Goal: Task Accomplishment & Management: Manage account settings

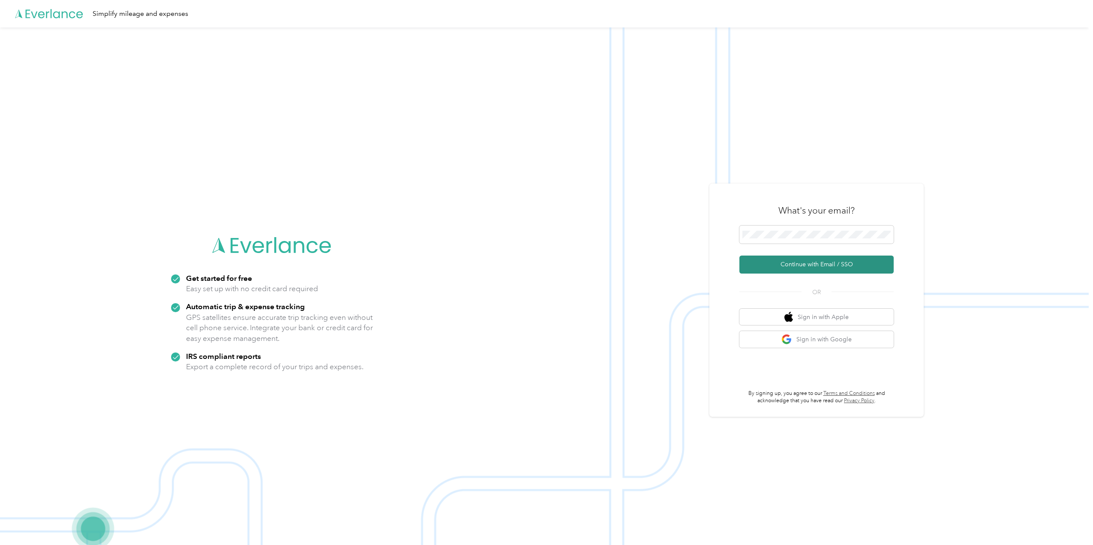
click at [820, 264] on button "Continue with Email / SSO" at bounding box center [816, 264] width 154 height 18
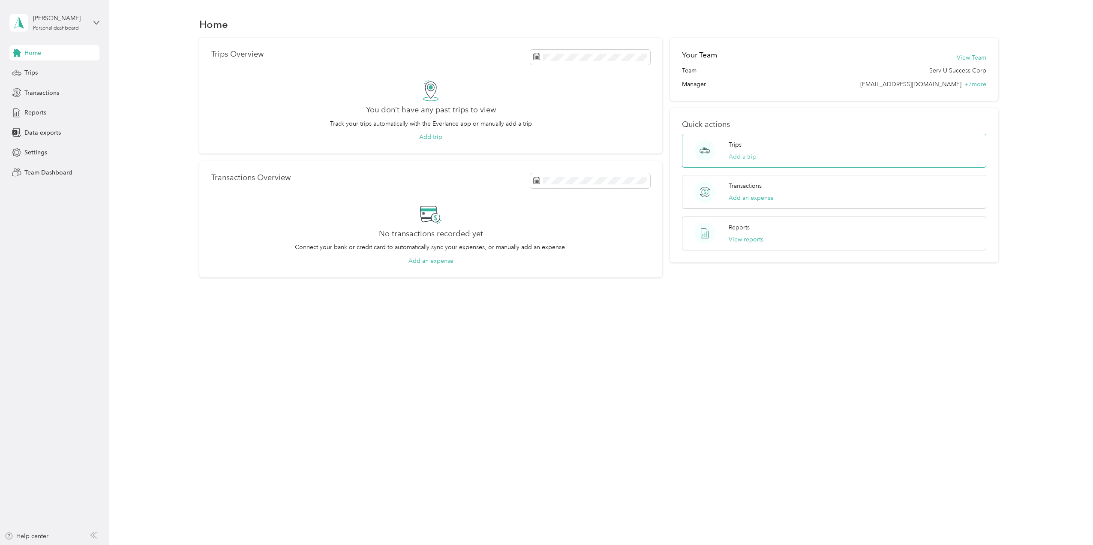
click at [741, 156] on button "Add a trip" at bounding box center [743, 156] width 28 height 9
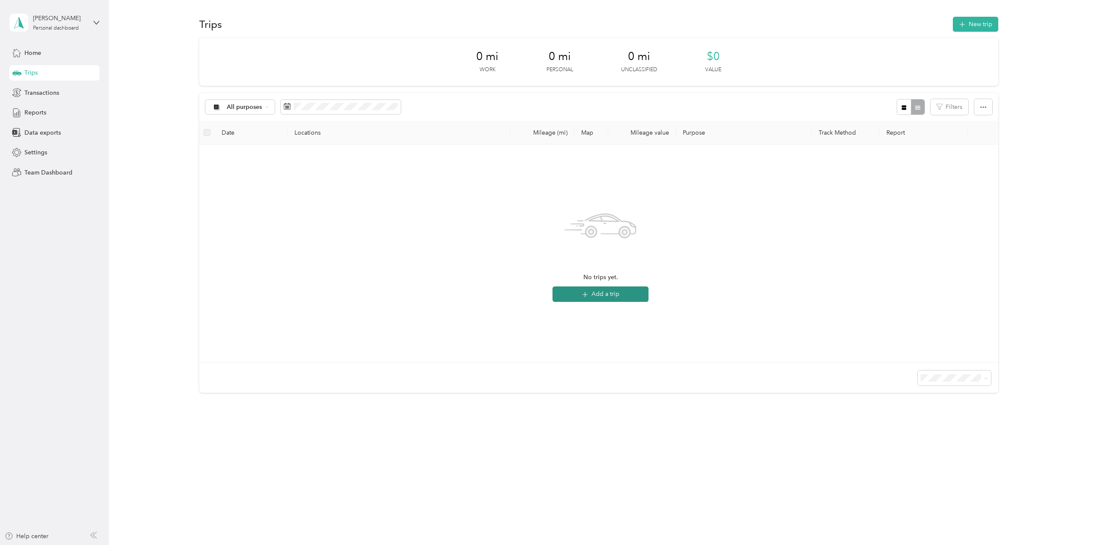
click at [592, 296] on button "Add a trip" at bounding box center [601, 293] width 96 height 15
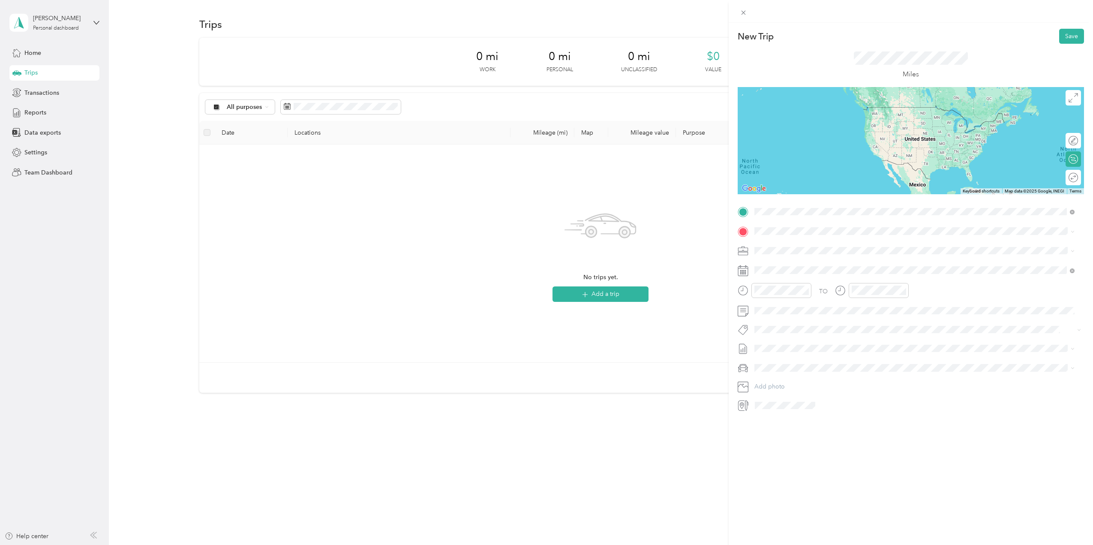
click at [787, 245] on span "[STREET_ADDRESS][PERSON_NAME][US_STATE]" at bounding box center [837, 243] width 133 height 8
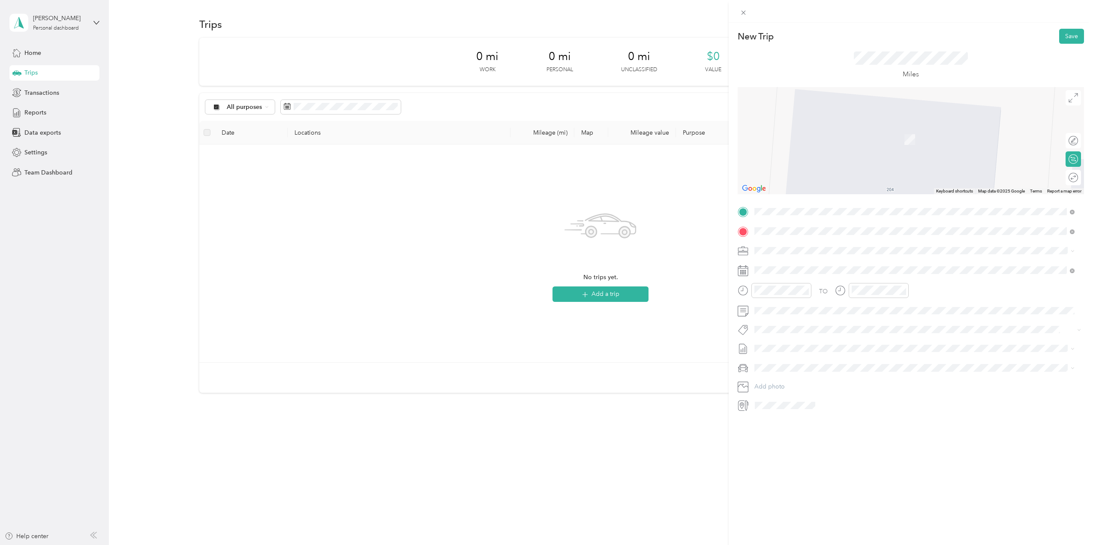
click at [778, 264] on span "[STREET_ADDRESS][US_STATE]" at bounding box center [814, 262] width 86 height 8
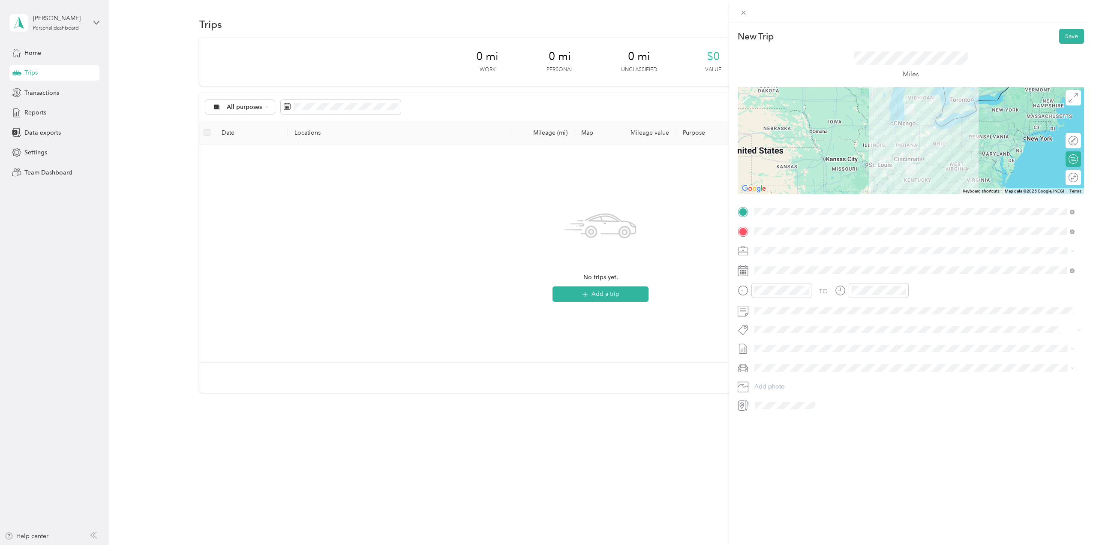
drag, startPoint x: 1073, startPoint y: 210, endPoint x: 766, endPoint y: 203, distance: 306.6
click at [1073, 210] on icon at bounding box center [1072, 212] width 5 height 5
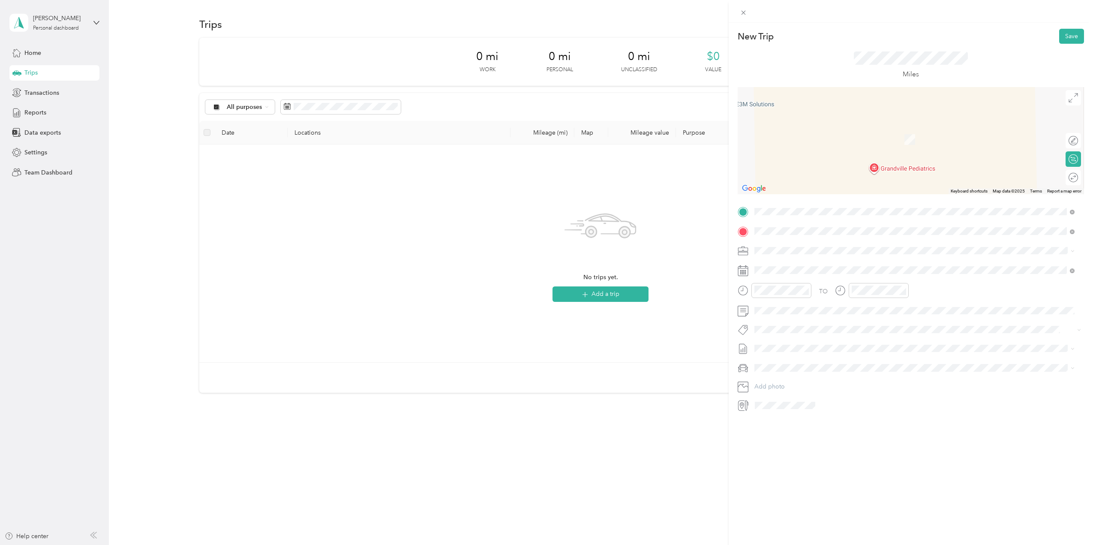
click at [819, 258] on span "[STREET_ADDRESS]" at bounding box center [798, 258] width 54 height 7
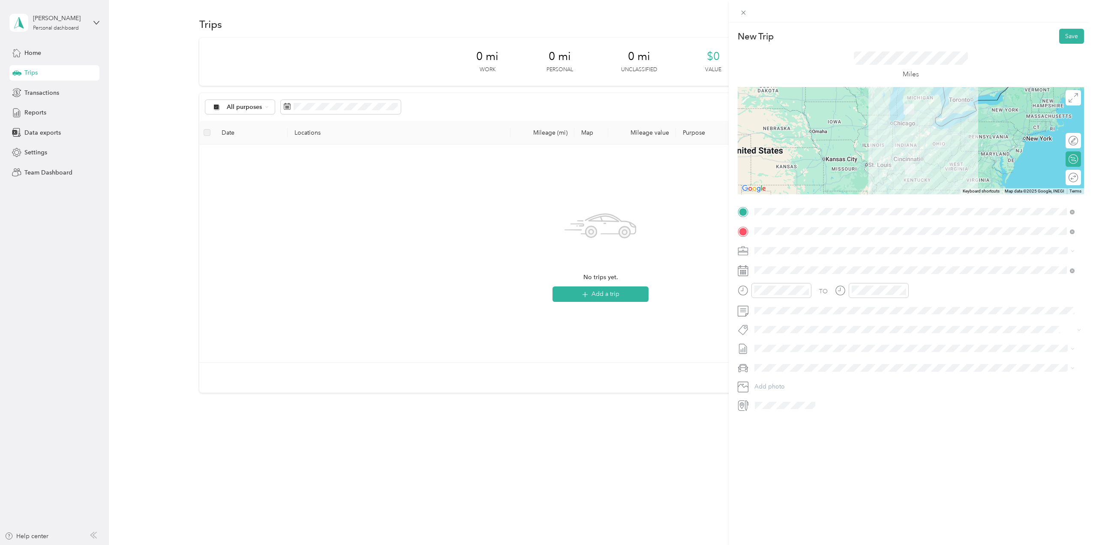
click at [892, 136] on div at bounding box center [911, 140] width 346 height 107
click at [918, 136] on div at bounding box center [911, 140] width 346 height 107
click at [901, 137] on div at bounding box center [911, 140] width 346 height 107
drag, startPoint x: 1073, startPoint y: 211, endPoint x: 898, endPoint y: 195, distance: 176.0
click at [1073, 211] on icon at bounding box center [1072, 212] width 2 height 2
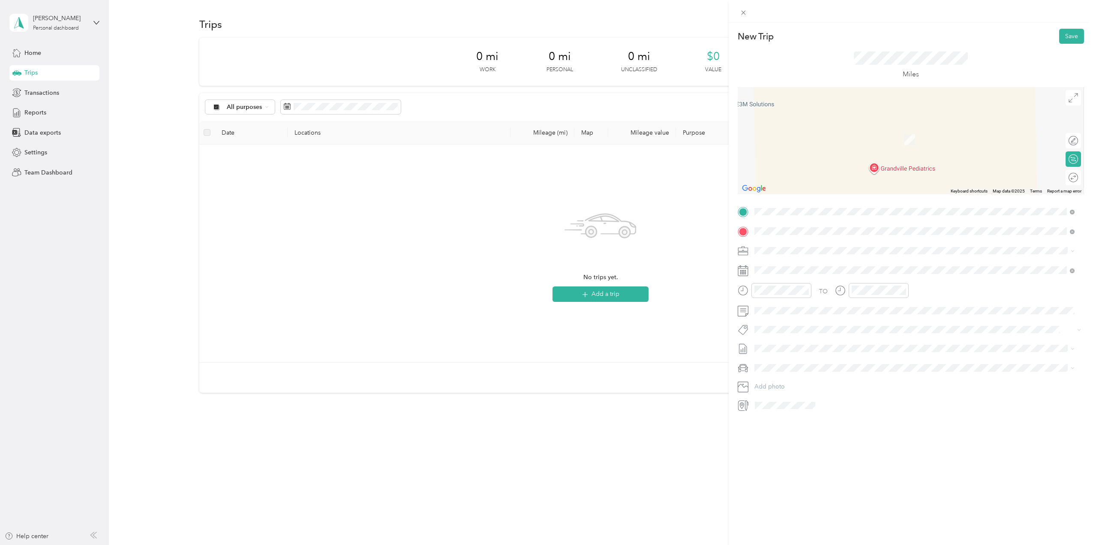
click at [805, 255] on span "[STREET_ADDRESS]" at bounding box center [798, 258] width 54 height 7
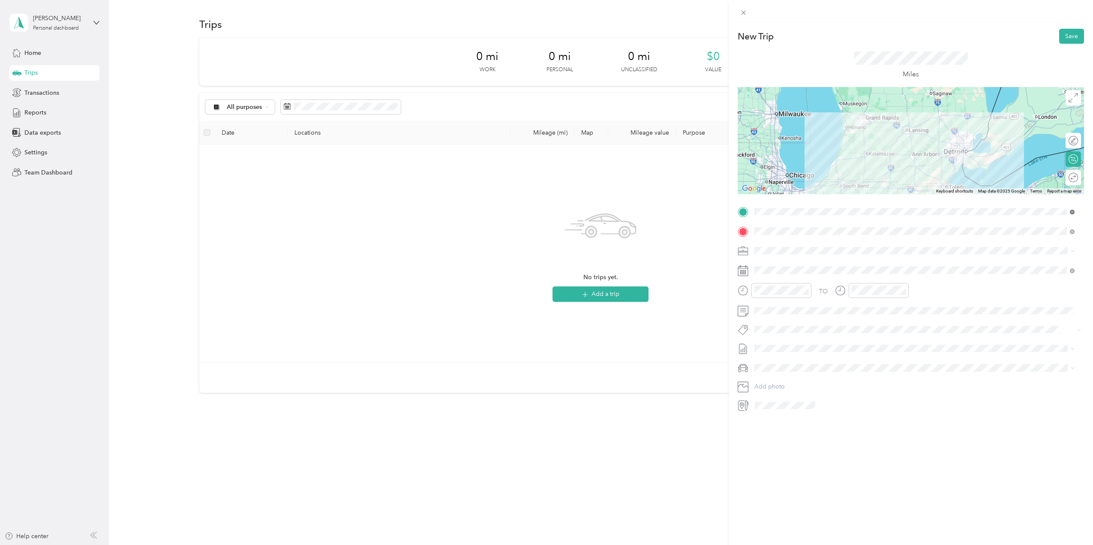
drag, startPoint x: 1073, startPoint y: 213, endPoint x: 1060, endPoint y: 215, distance: 13.4
click at [1073, 213] on icon at bounding box center [1072, 212] width 5 height 5
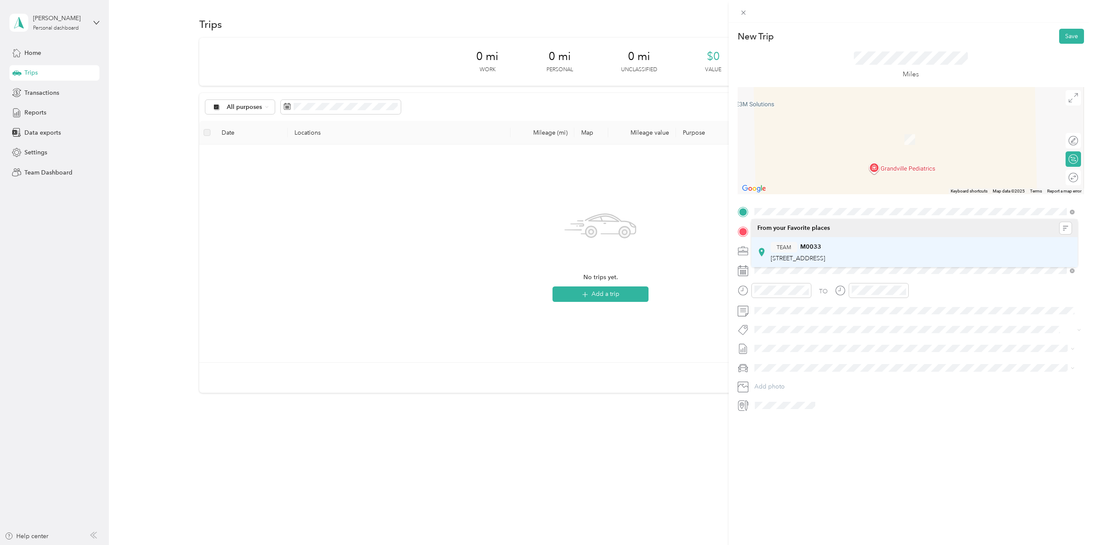
click at [818, 256] on span "[STREET_ADDRESS]" at bounding box center [798, 258] width 54 height 7
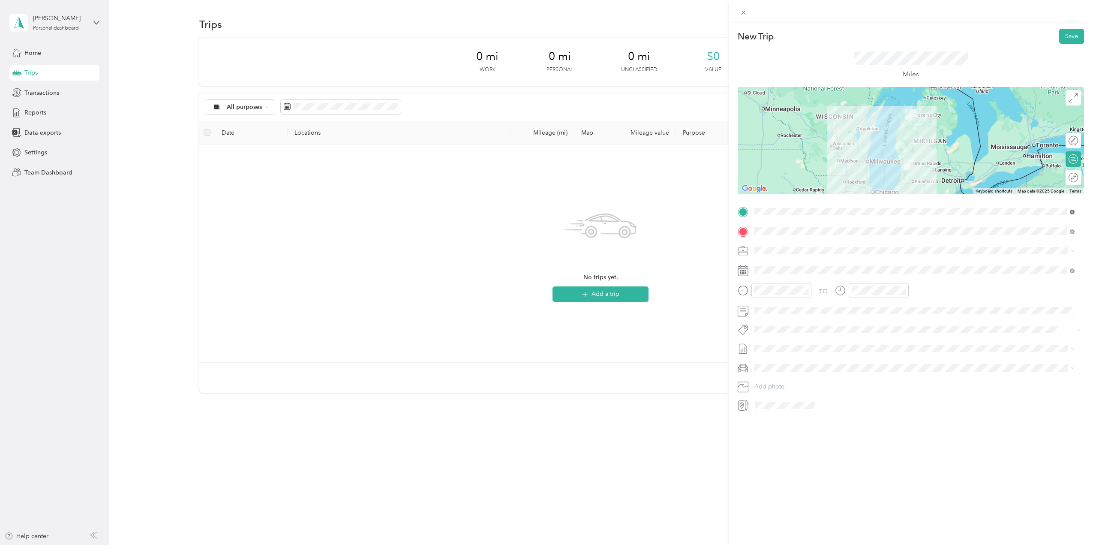
click at [1073, 212] on icon at bounding box center [1072, 212] width 5 height 5
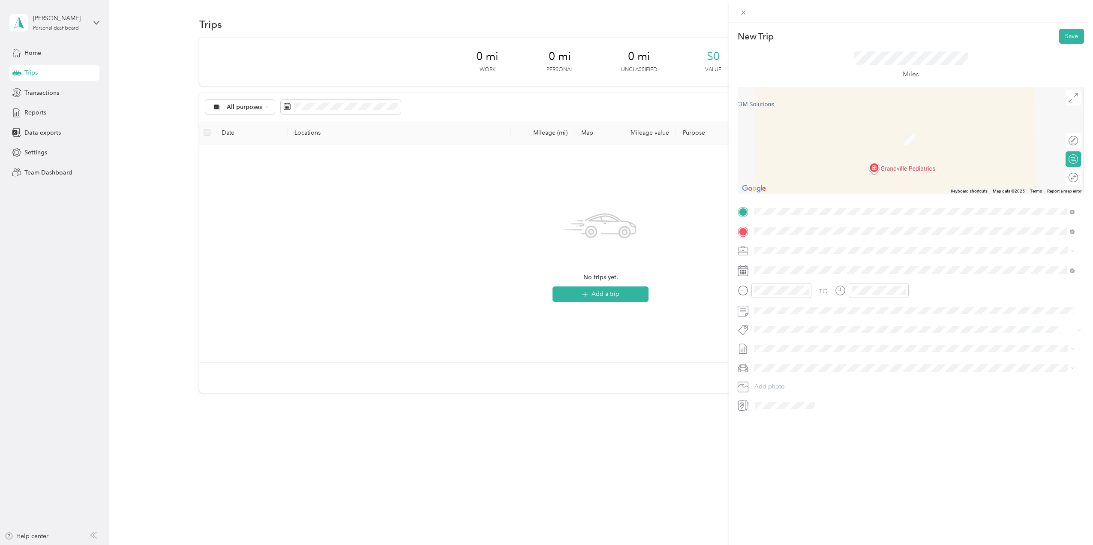
click at [814, 257] on span "[STREET_ADDRESS][PERSON_NAME]" at bounding box center [822, 258] width 102 height 7
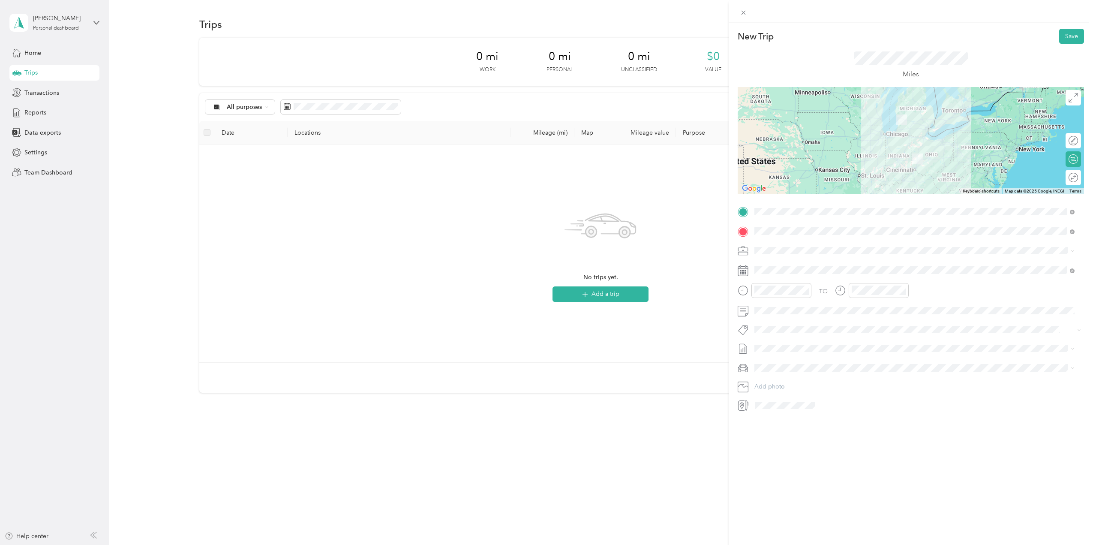
click at [912, 134] on div at bounding box center [911, 140] width 346 height 107
click at [922, 138] on div at bounding box center [911, 140] width 346 height 107
click at [920, 139] on div at bounding box center [911, 140] width 346 height 107
click at [903, 143] on div at bounding box center [911, 140] width 346 height 107
drag, startPoint x: 1072, startPoint y: 210, endPoint x: 1055, endPoint y: 205, distance: 17.1
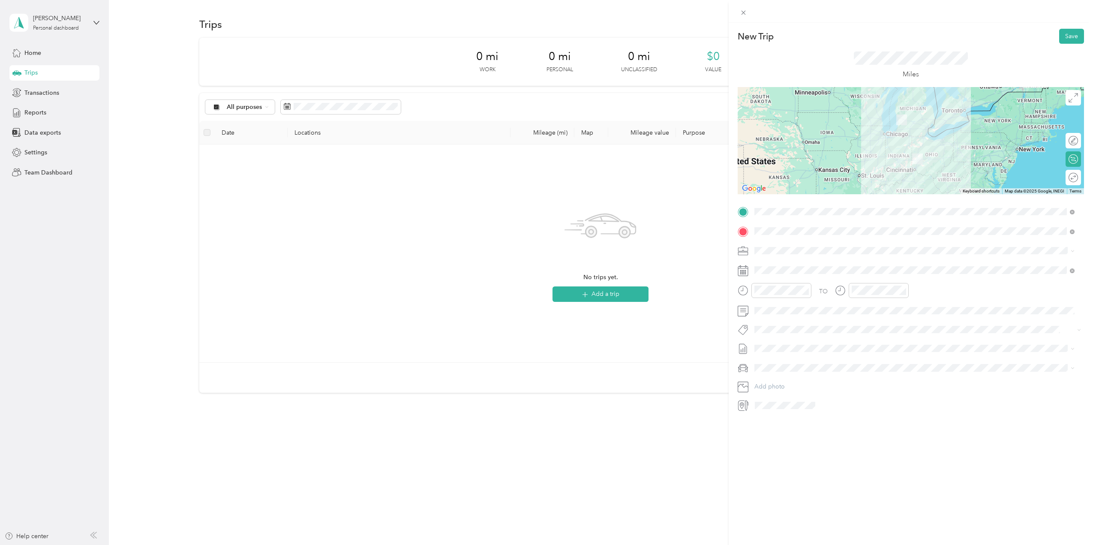
click at [1072, 210] on icon at bounding box center [1072, 212] width 5 height 5
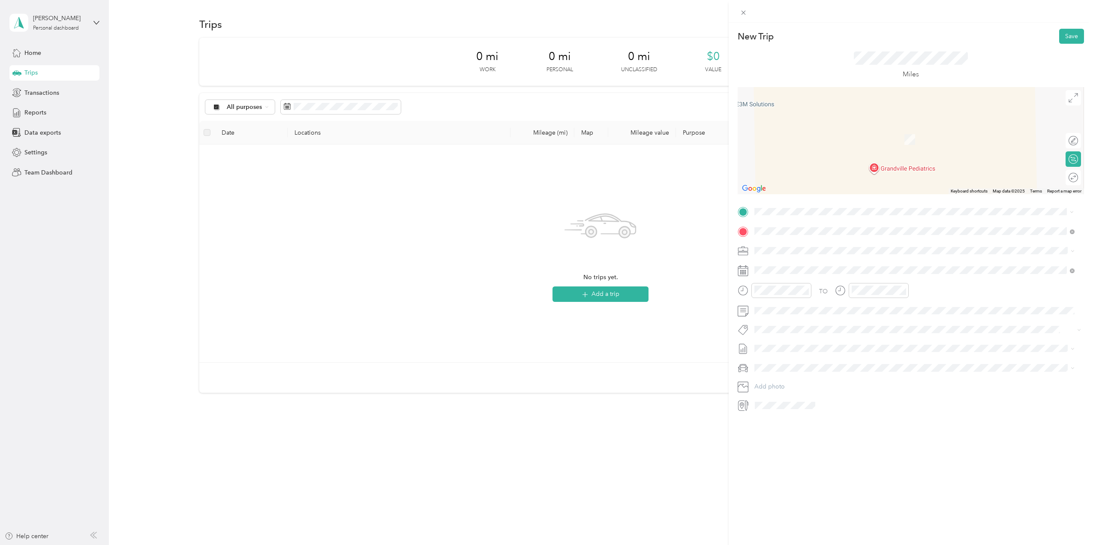
click at [810, 252] on div "TEAM M0130 [STREET_ADDRESS]" at bounding box center [798, 252] width 54 height 21
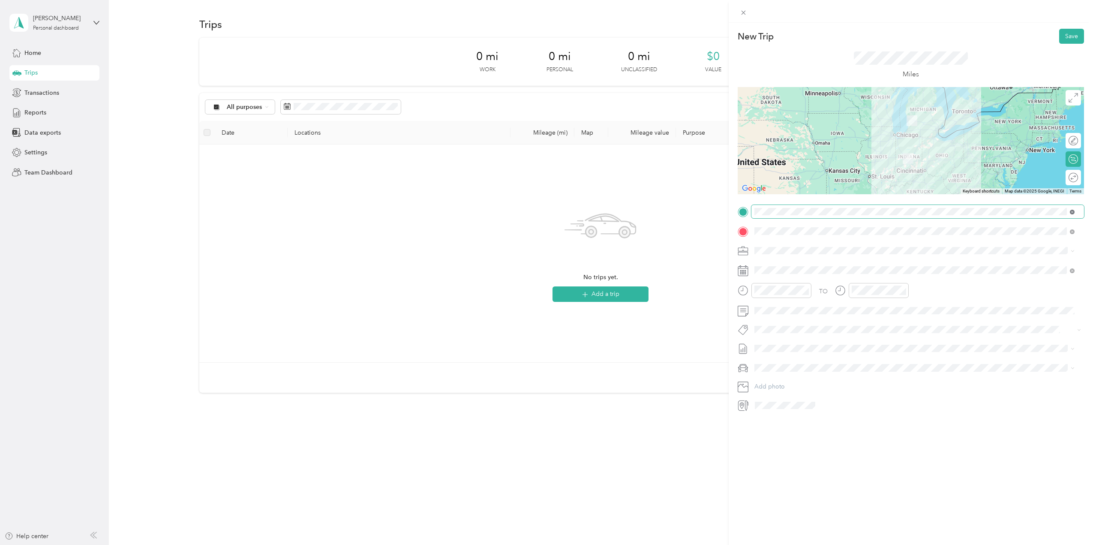
click at [1072, 211] on icon at bounding box center [1072, 212] width 5 height 5
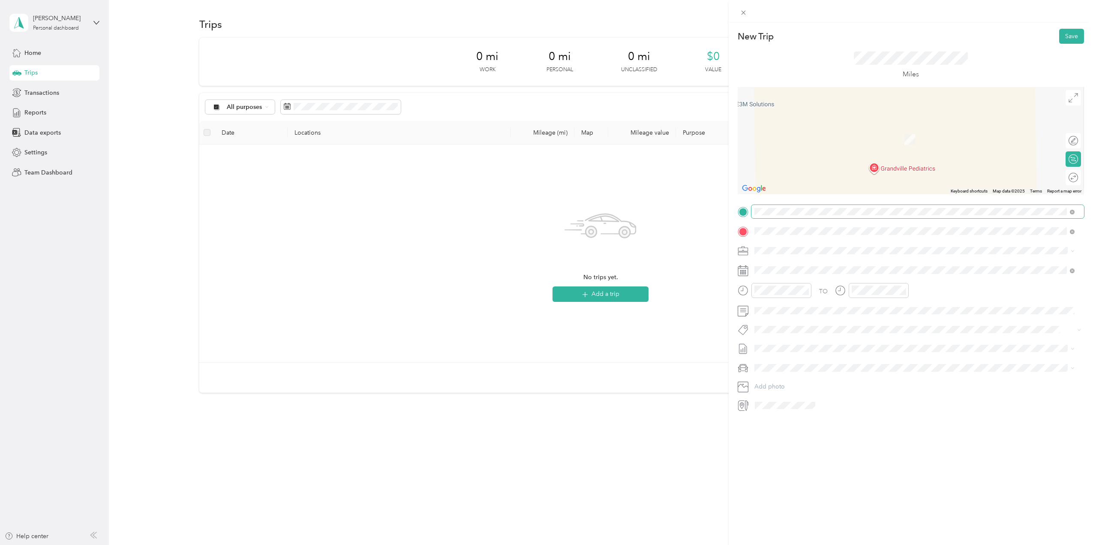
click at [824, 251] on div "TEAM M0188" at bounding box center [798, 247] width 54 height 11
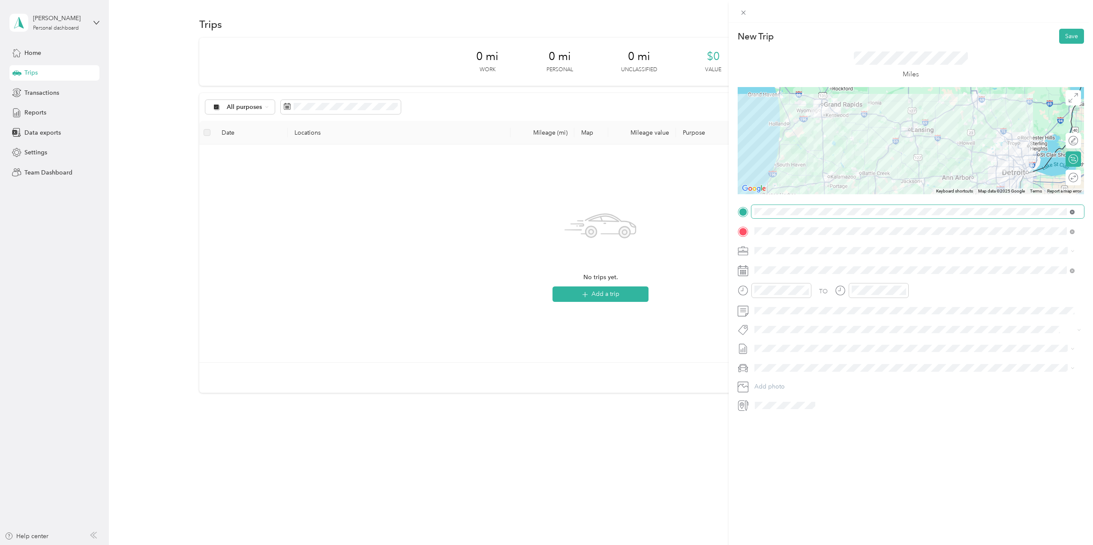
click at [1073, 210] on icon at bounding box center [1072, 212] width 5 height 5
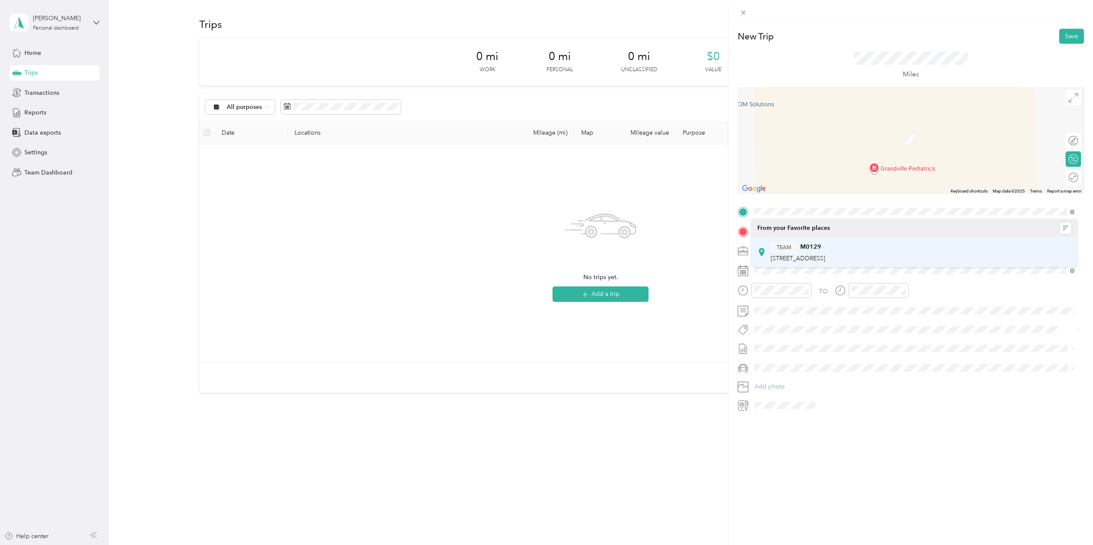
click at [806, 248] on strong "M0129" at bounding box center [810, 247] width 21 height 8
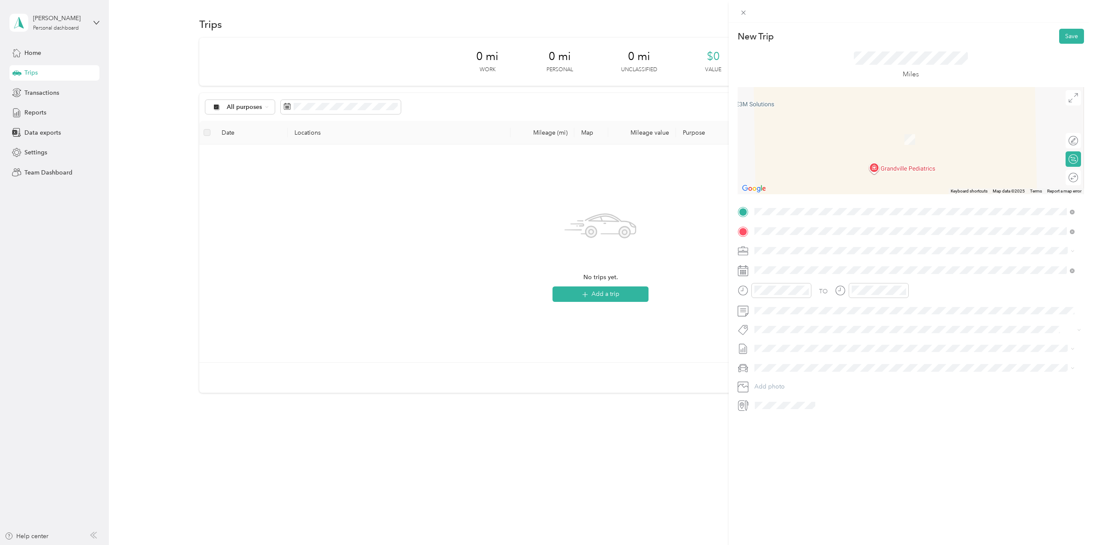
click at [823, 255] on span "[STREET_ADDRESS]" at bounding box center [798, 258] width 54 height 7
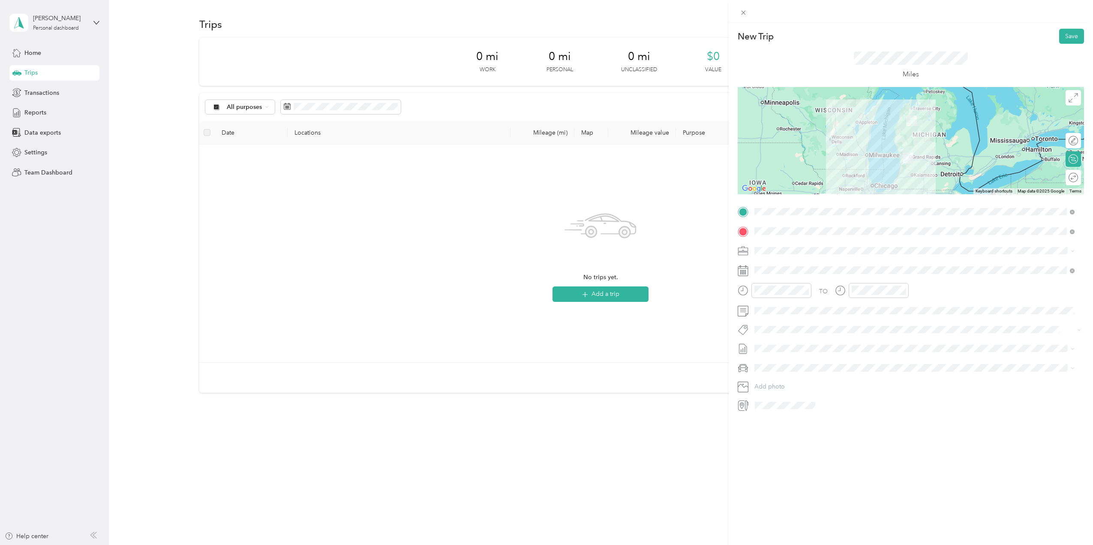
click at [1072, 182] on div "Round trip" at bounding box center [1073, 177] width 15 height 15
click at [1066, 177] on div at bounding box center [1069, 177] width 18 height 9
click at [1060, 178] on div at bounding box center [1069, 177] width 18 height 9
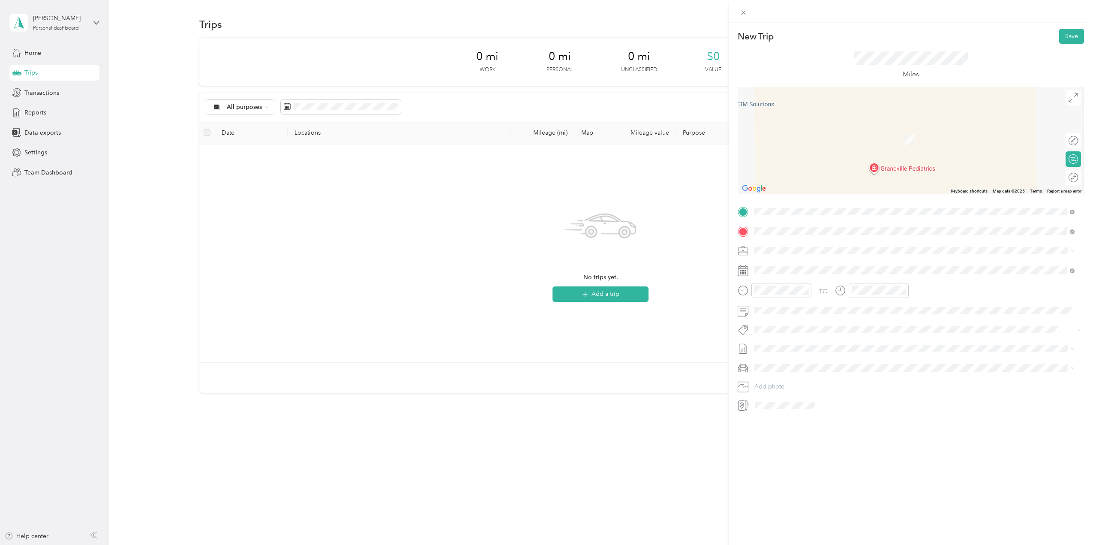
click at [820, 252] on div "TEAM M0326 3691 M-55, [GEOGRAPHIC_DATA], [GEOGRAPHIC_DATA]" at bounding box center [850, 252] width 159 height 21
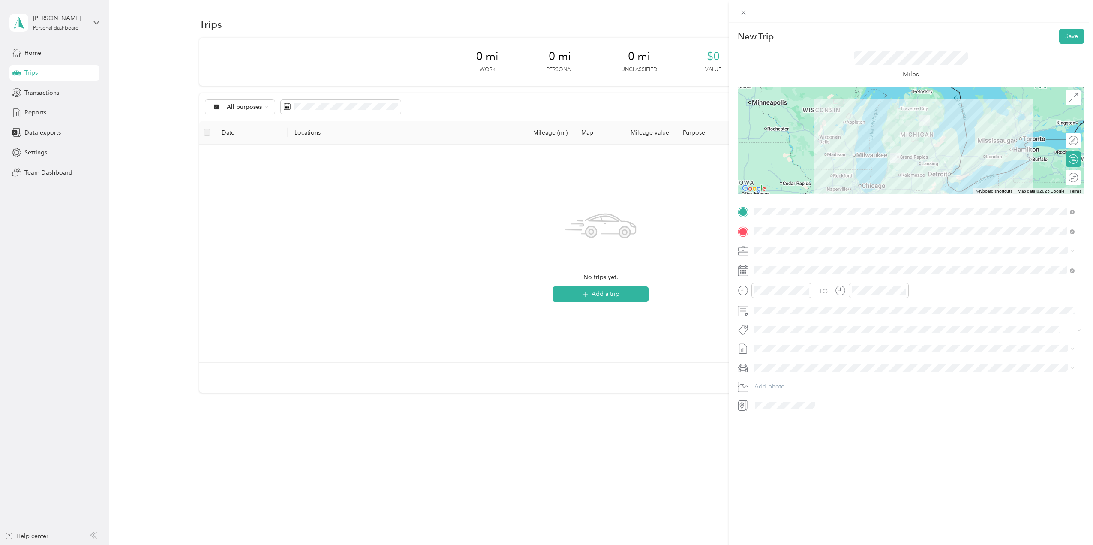
click at [909, 139] on div at bounding box center [911, 140] width 346 height 107
click at [905, 132] on div at bounding box center [911, 140] width 346 height 107
click at [1067, 183] on div "Round trip" at bounding box center [1073, 177] width 15 height 15
click at [1065, 178] on div at bounding box center [1069, 177] width 18 height 9
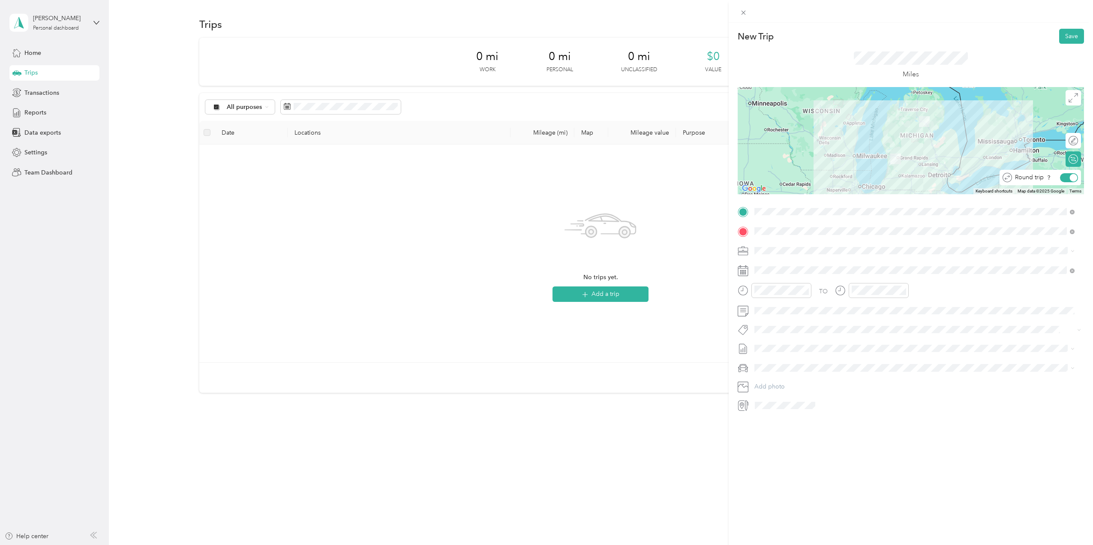
click at [1060, 177] on div at bounding box center [1069, 177] width 18 height 9
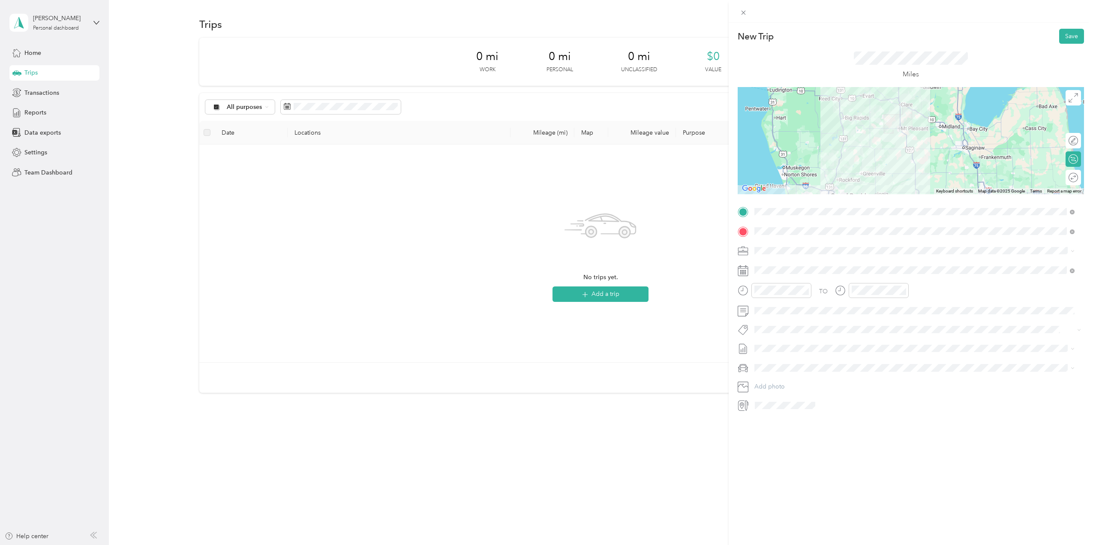
click at [861, 96] on div at bounding box center [911, 140] width 346 height 107
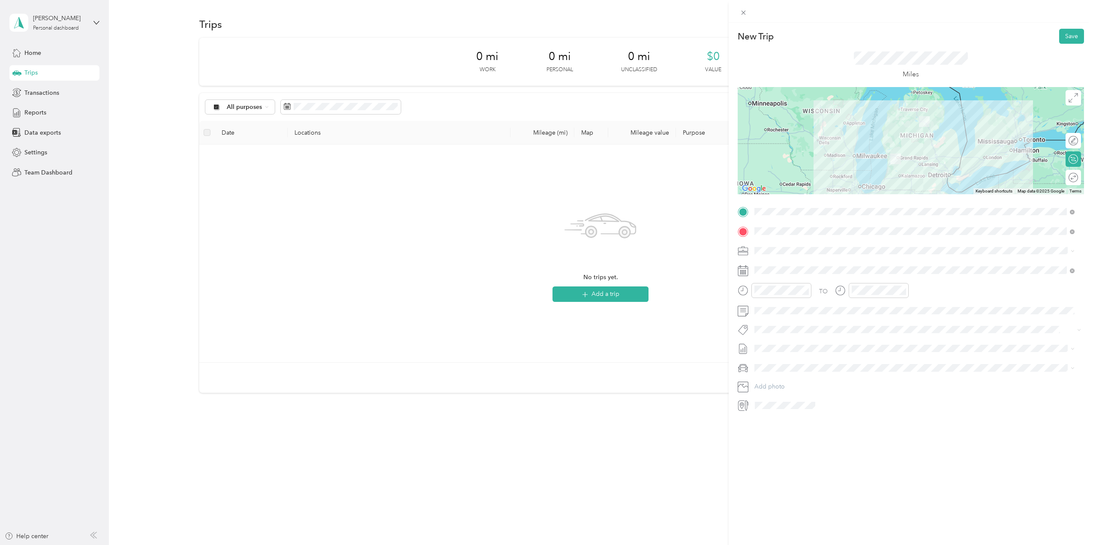
click at [905, 140] on div at bounding box center [911, 140] width 346 height 107
drag, startPoint x: 1072, startPoint y: 210, endPoint x: 989, endPoint y: 207, distance: 83.2
click at [1072, 210] on icon at bounding box center [1072, 212] width 5 height 5
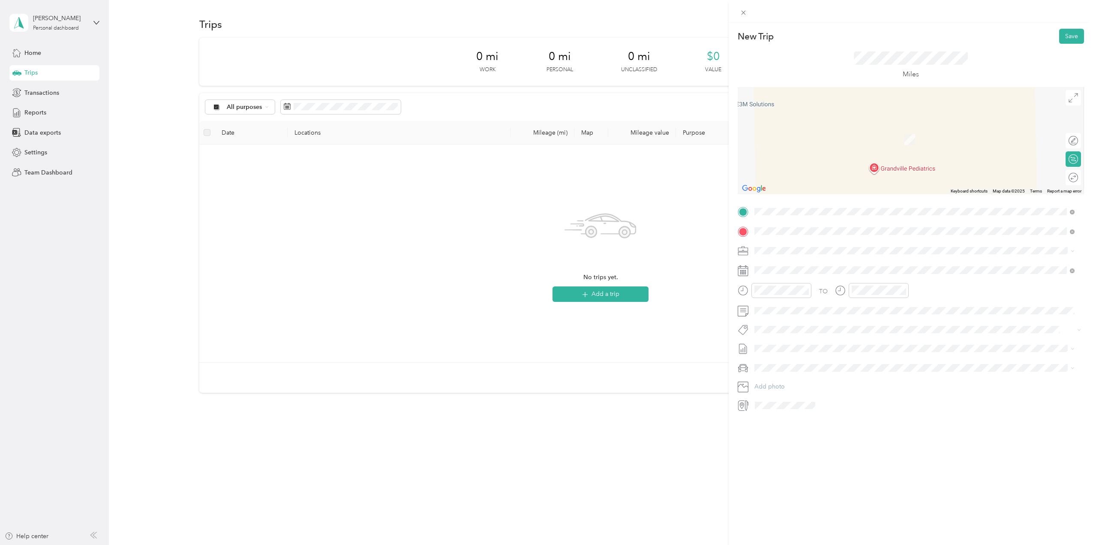
drag, startPoint x: 805, startPoint y: 252, endPoint x: 812, endPoint y: 252, distance: 7.3
click at [805, 252] on div "TEAM M0171 [STREET_ADDRESS]" at bounding box center [798, 252] width 54 height 21
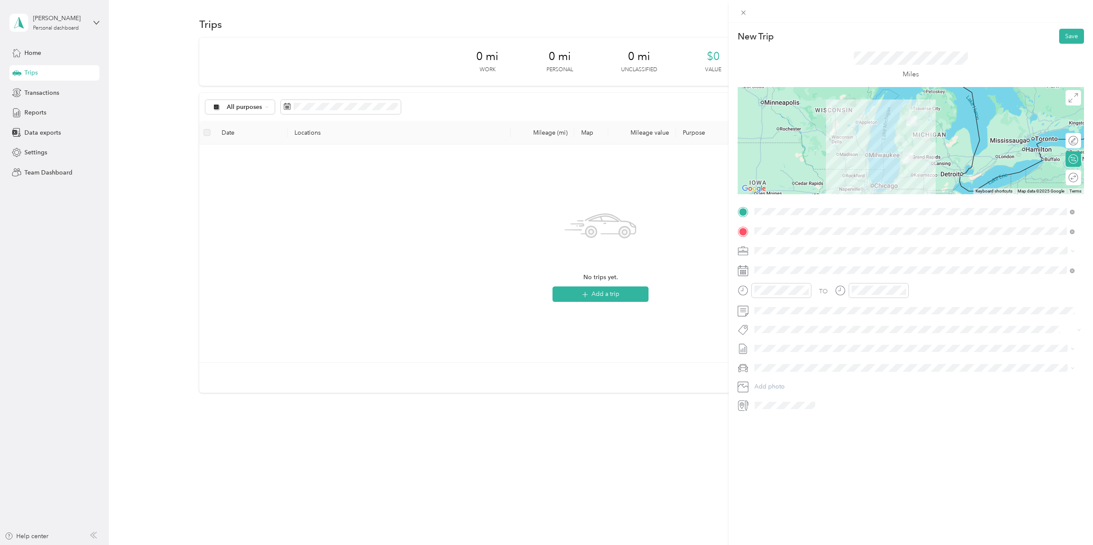
click at [1073, 180] on div "Round trip" at bounding box center [1073, 177] width 15 height 15
click at [1066, 177] on div at bounding box center [1069, 177] width 18 height 9
click at [1073, 212] on icon at bounding box center [1072, 212] width 2 height 2
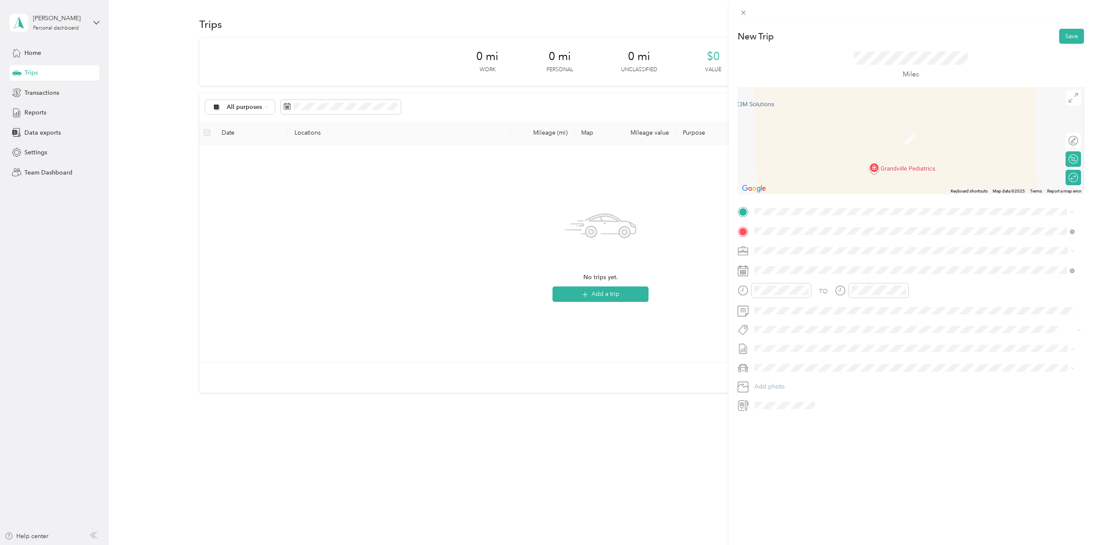
click at [810, 252] on div "TEAM M0326 3691 M-55, [GEOGRAPHIC_DATA], [GEOGRAPHIC_DATA]" at bounding box center [850, 252] width 159 height 21
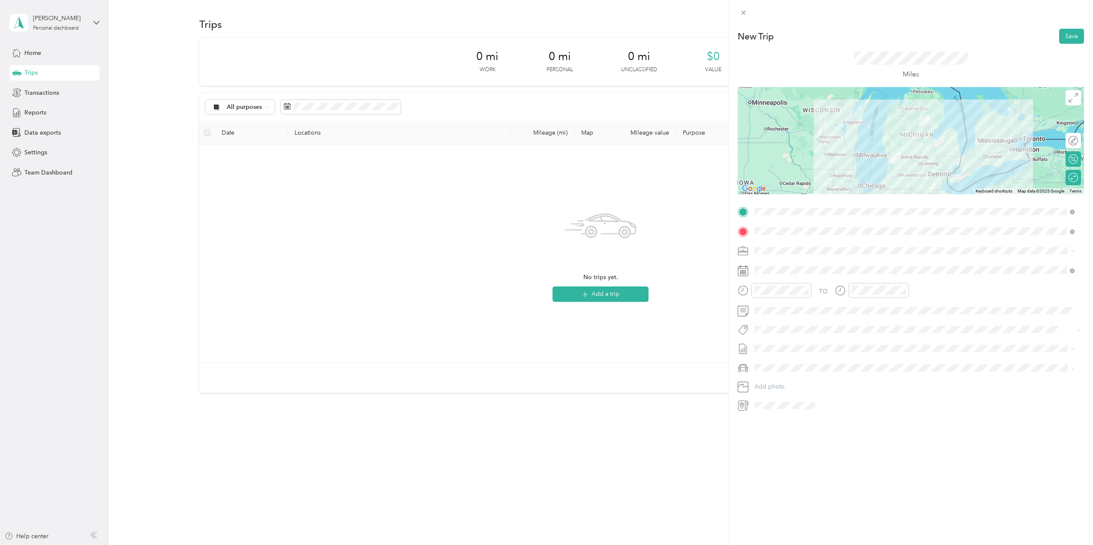
drag, startPoint x: 1071, startPoint y: 211, endPoint x: 993, endPoint y: 200, distance: 78.8
click at [1071, 211] on icon at bounding box center [1072, 212] width 2 height 2
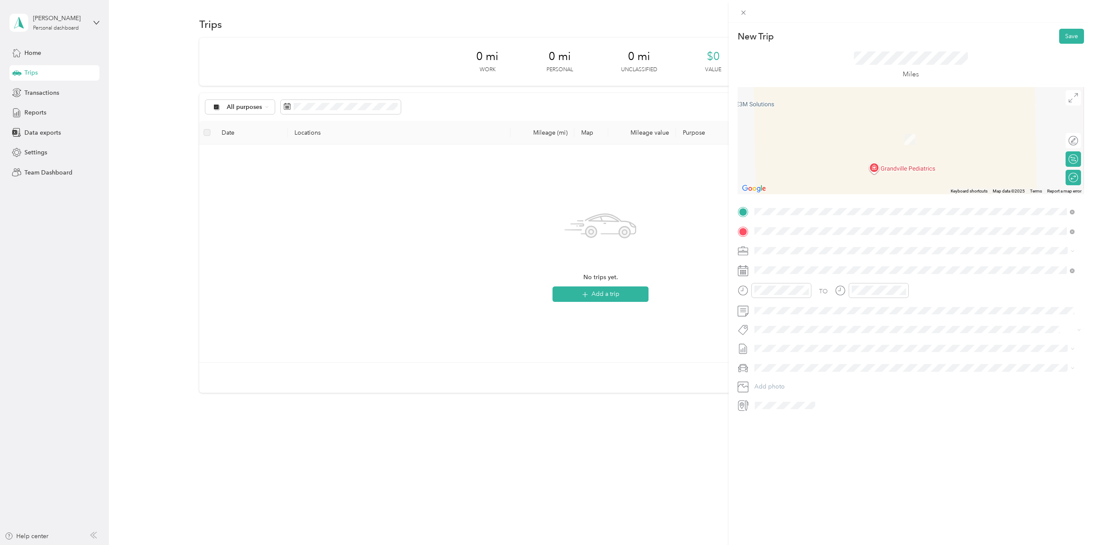
click at [800, 247] on strong "M0203" at bounding box center [810, 247] width 21 height 8
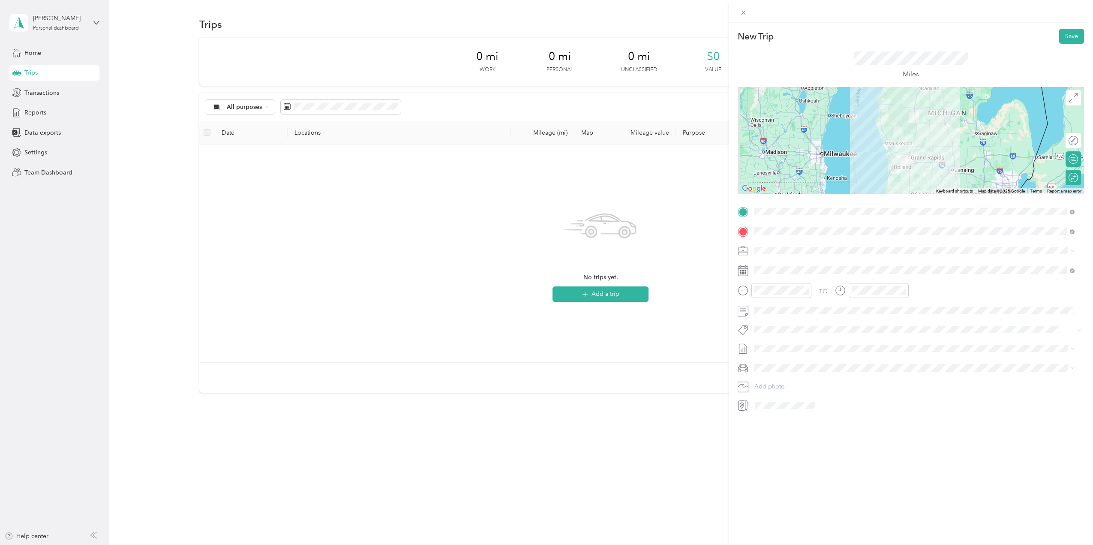
click at [1072, 211] on icon at bounding box center [1072, 212] width 5 height 5
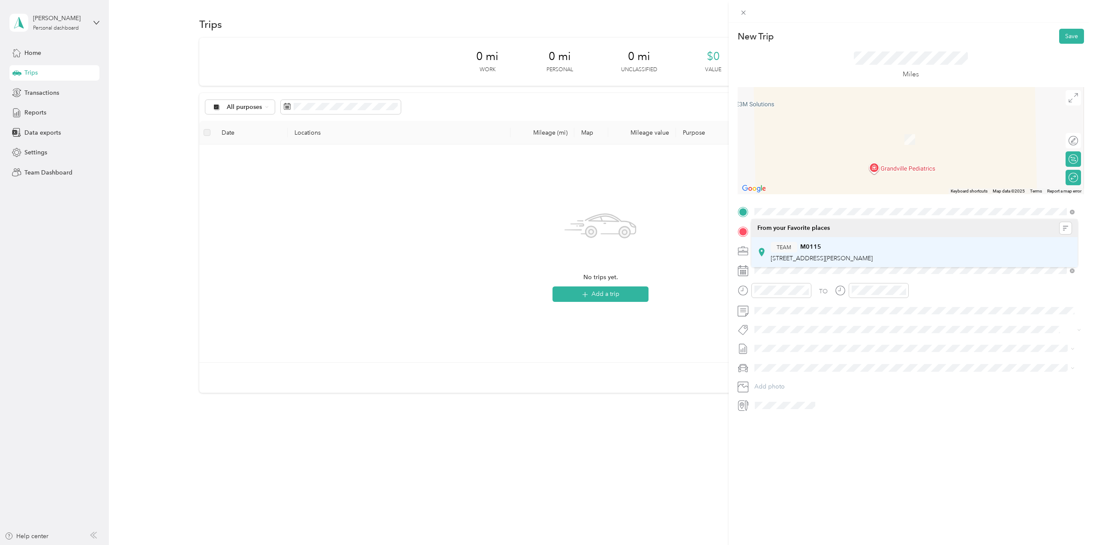
click at [814, 245] on strong "M0115" at bounding box center [810, 247] width 21 height 8
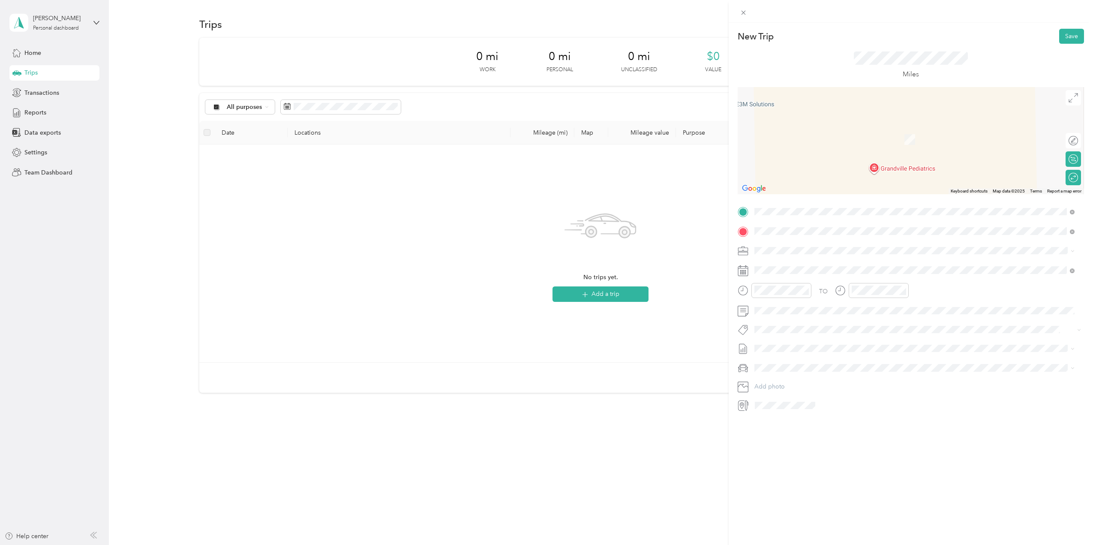
click at [796, 252] on div "TEAM M0292 [STREET_ADDRESS][PERSON_NAME]" at bounding box center [822, 252] width 102 height 21
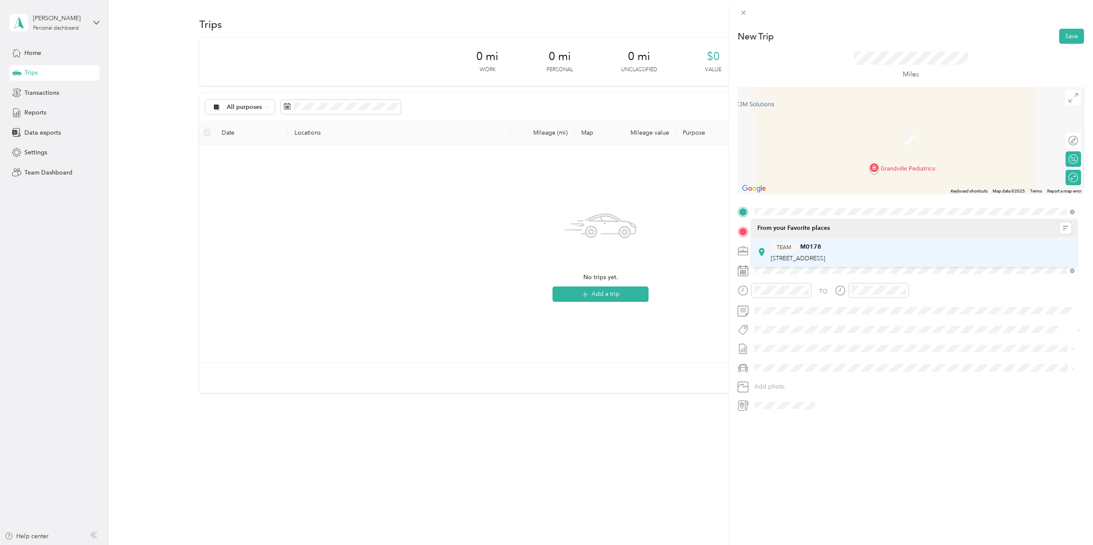
click at [818, 254] on div "TEAM M0178 [STREET_ADDRESS]" at bounding box center [798, 252] width 54 height 21
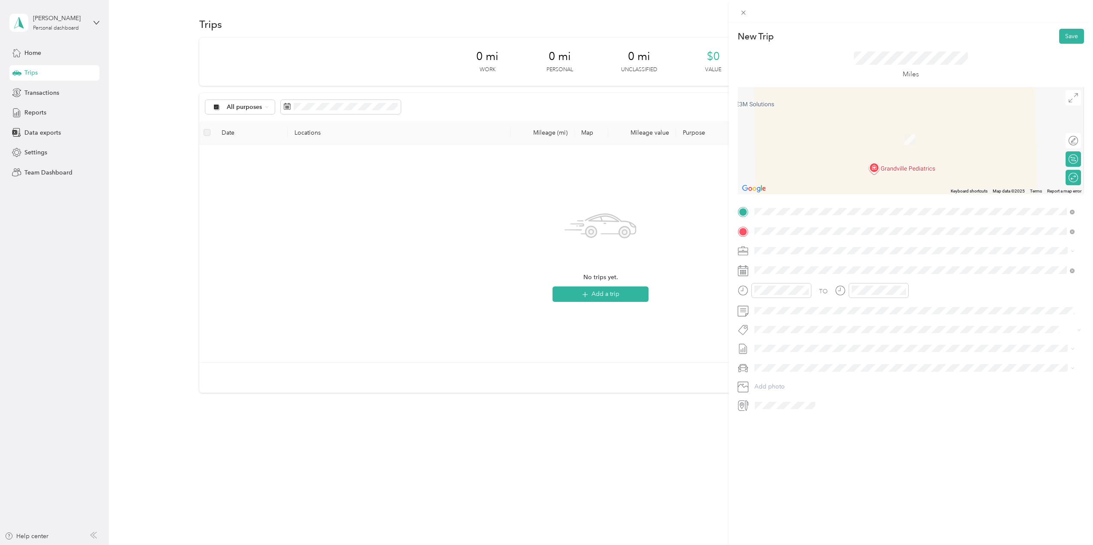
click at [819, 249] on strong "M0292" at bounding box center [810, 247] width 21 height 8
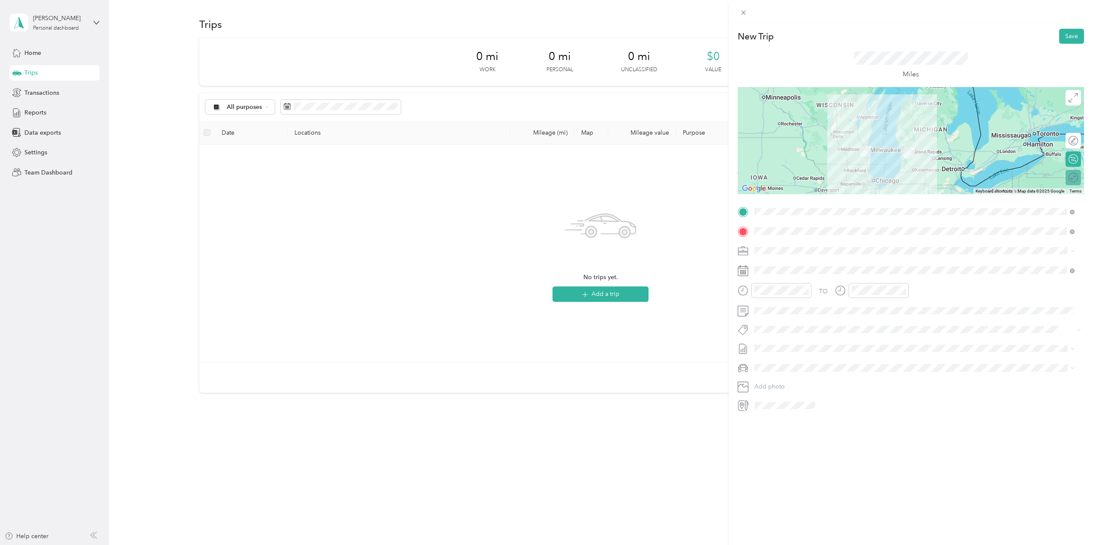
click at [1066, 184] on div "Round trip" at bounding box center [1073, 177] width 15 height 15
click at [1060, 178] on div at bounding box center [1069, 177] width 18 height 9
click at [880, 188] on div at bounding box center [911, 140] width 346 height 107
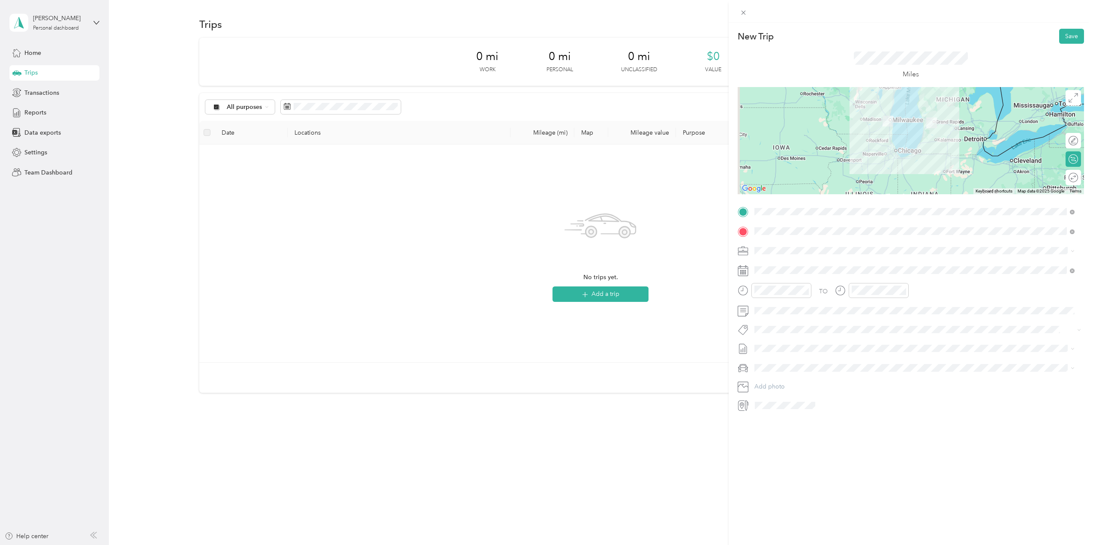
click at [1073, 209] on span at bounding box center [1072, 211] width 5 height 7
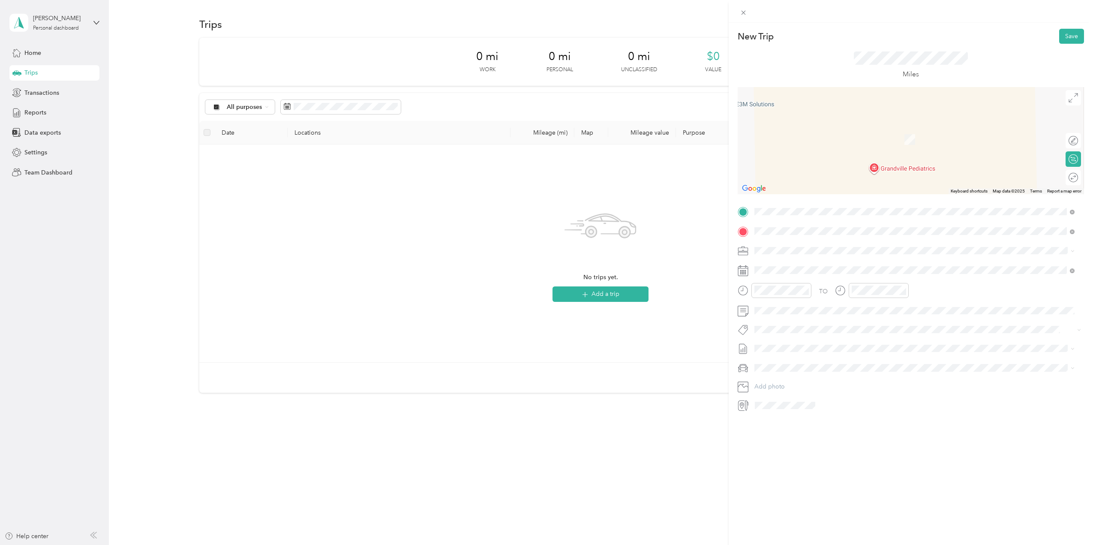
click at [868, 246] on span "[STREET_ADDRESS][PERSON_NAME][US_STATE]" at bounding box center [837, 243] width 133 height 8
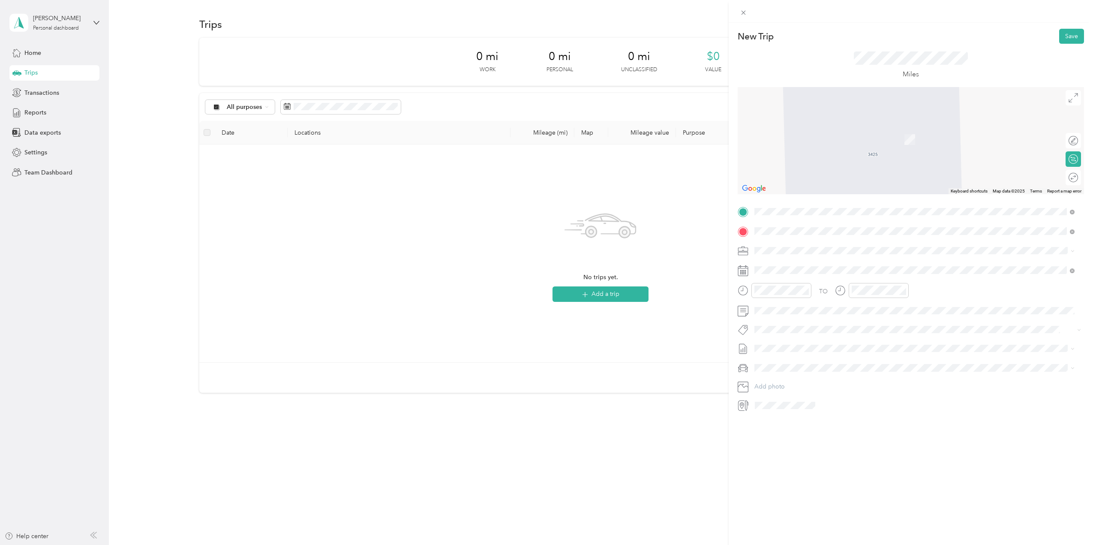
click at [808, 273] on div "TEAM M0178 [STREET_ADDRESS]" at bounding box center [798, 271] width 54 height 21
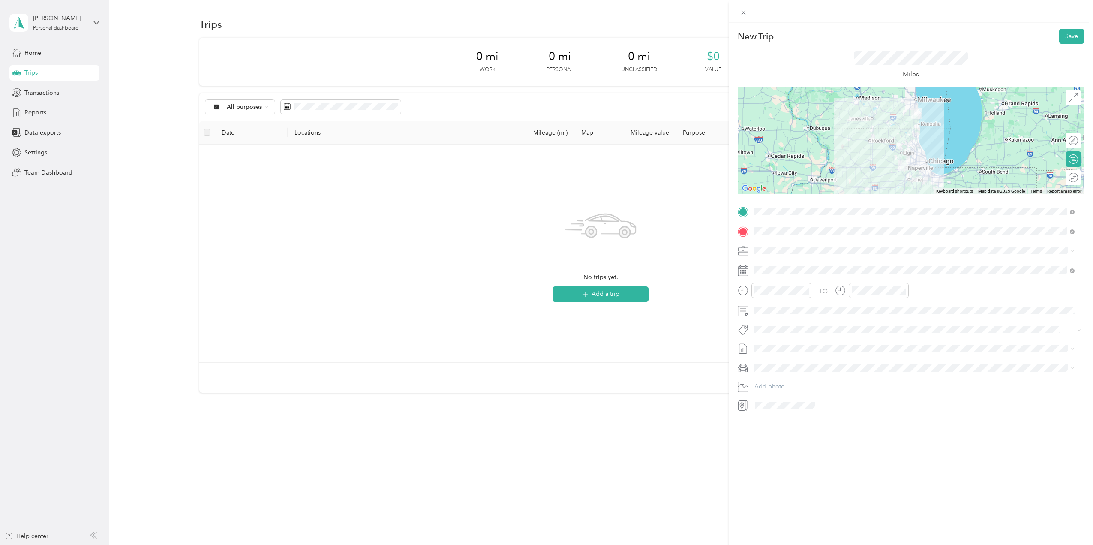
click at [1069, 180] on icon at bounding box center [1073, 177] width 9 height 9
click at [1067, 179] on div at bounding box center [1069, 177] width 18 height 9
click at [1071, 211] on icon at bounding box center [1072, 212] width 5 height 5
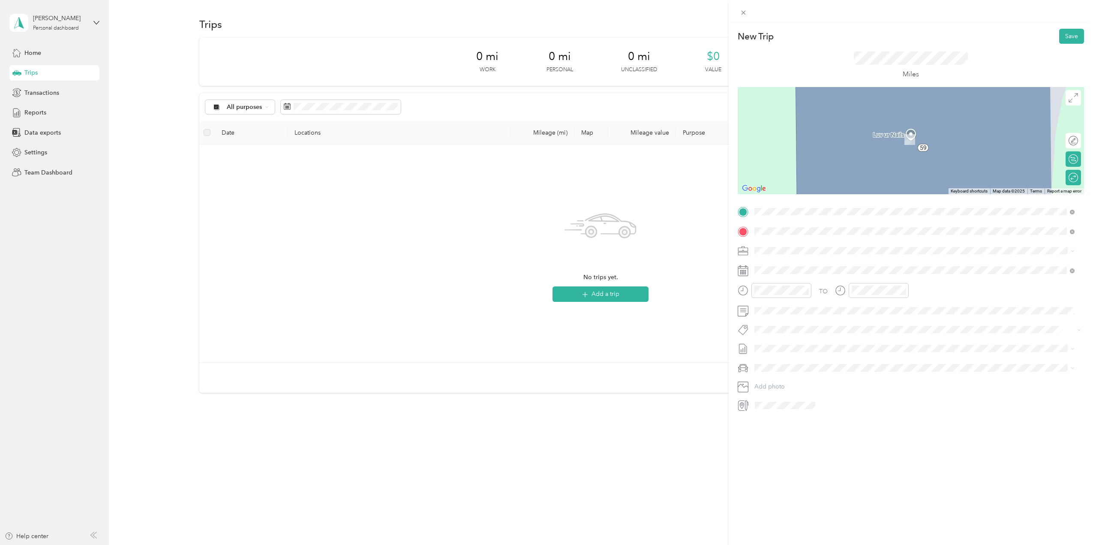
click at [820, 255] on span "[STREET_ADDRESS][PERSON_NAME]" at bounding box center [822, 258] width 102 height 7
